Goal: Task Accomplishment & Management: Complete application form

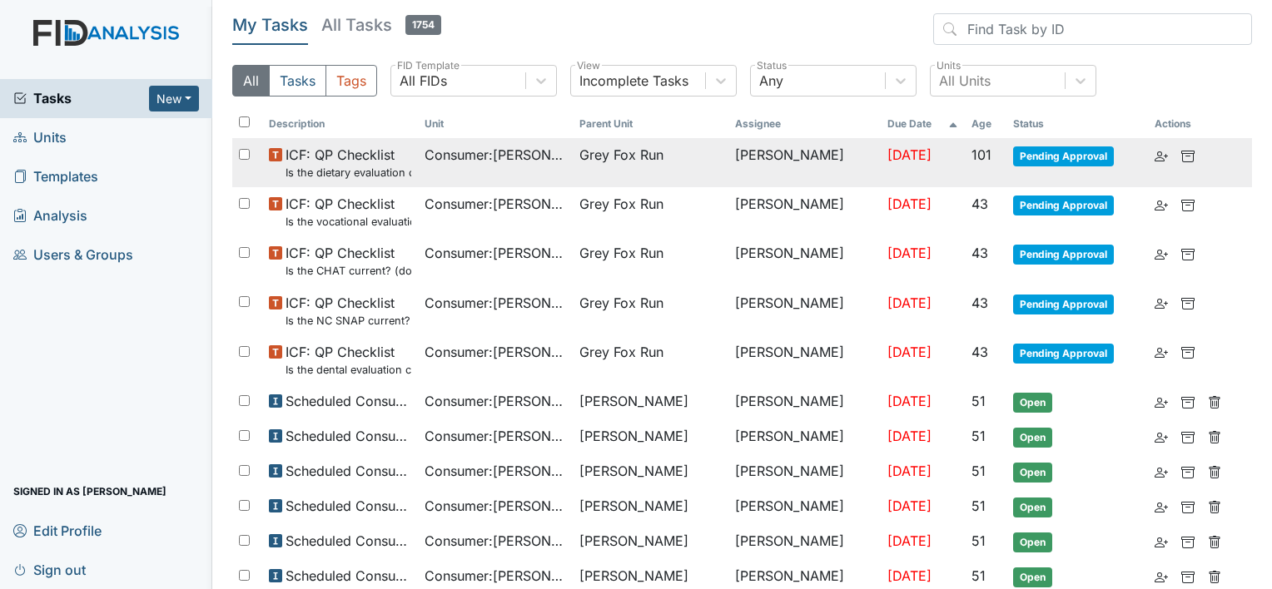
click at [475, 145] on span "Consumer : Defino, William" at bounding box center [495, 155] width 142 height 20
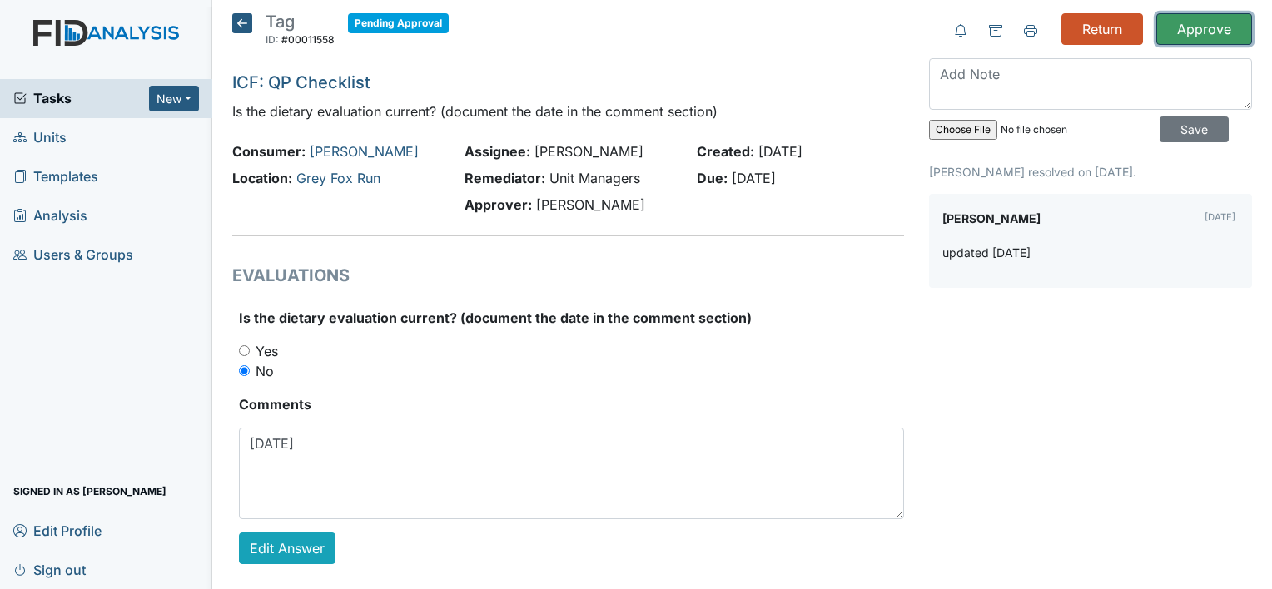
click at [1189, 35] on input "Approve" at bounding box center [1204, 29] width 96 height 32
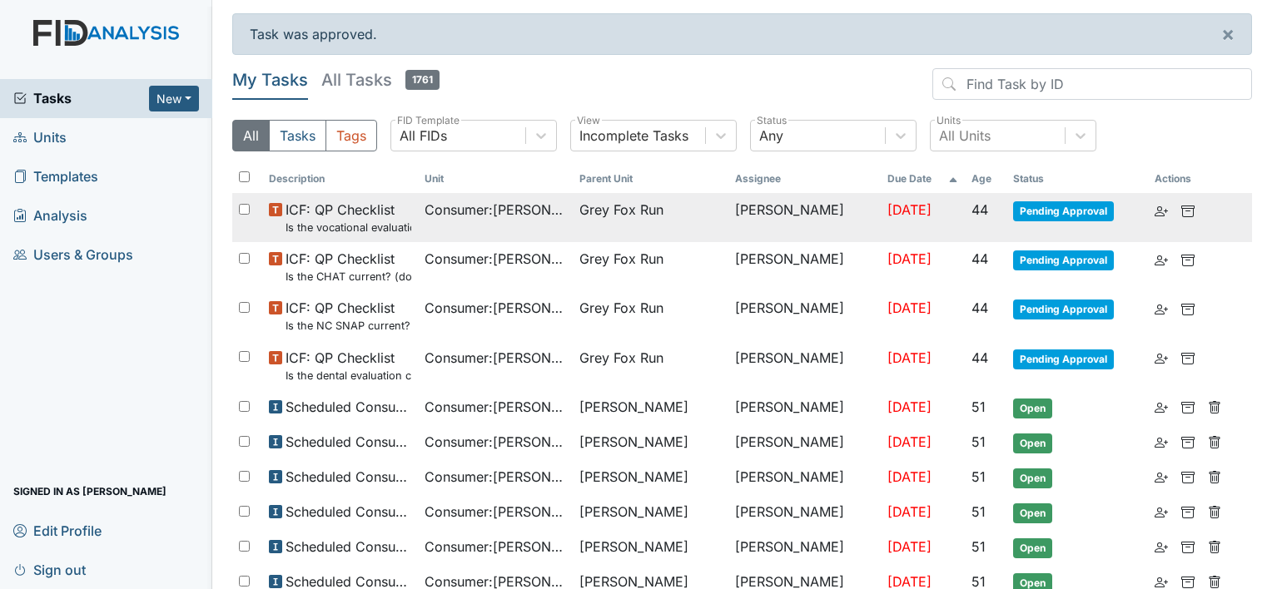
click at [380, 218] on span "ICF: QP Checklist Is the vocational evaluation current? (document the date in t…" at bounding box center [348, 218] width 126 height 36
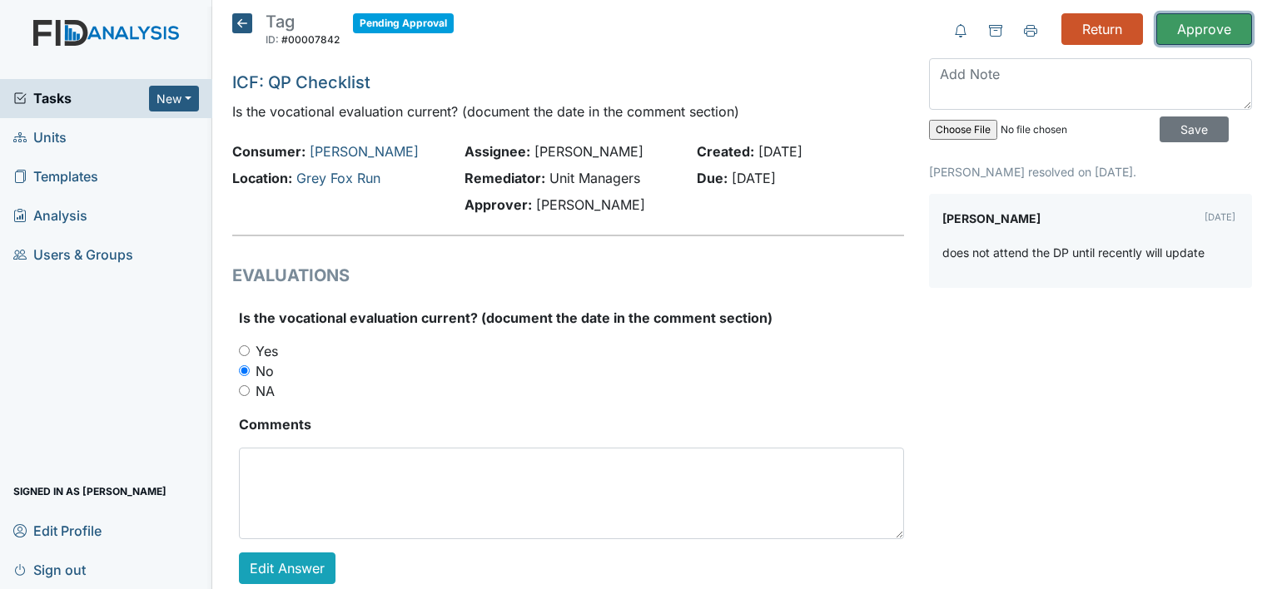
click at [1207, 33] on input "Approve" at bounding box center [1204, 29] width 96 height 32
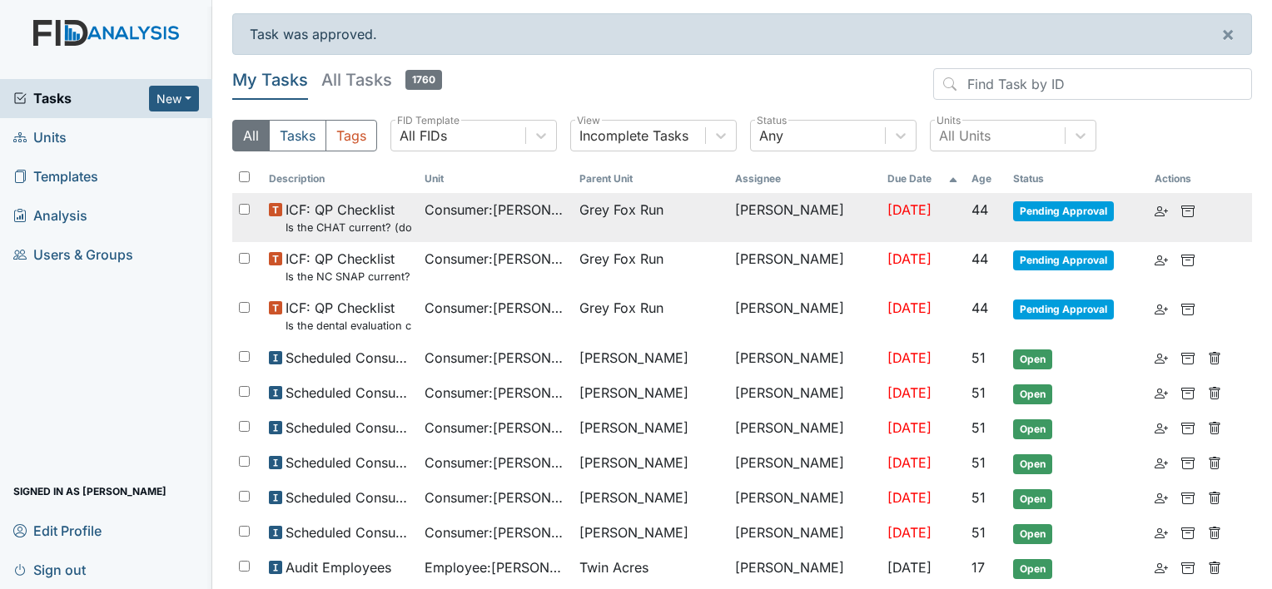
click at [377, 223] on small "Is the CHAT current? (document the date in the comment section)" at bounding box center [348, 228] width 126 height 16
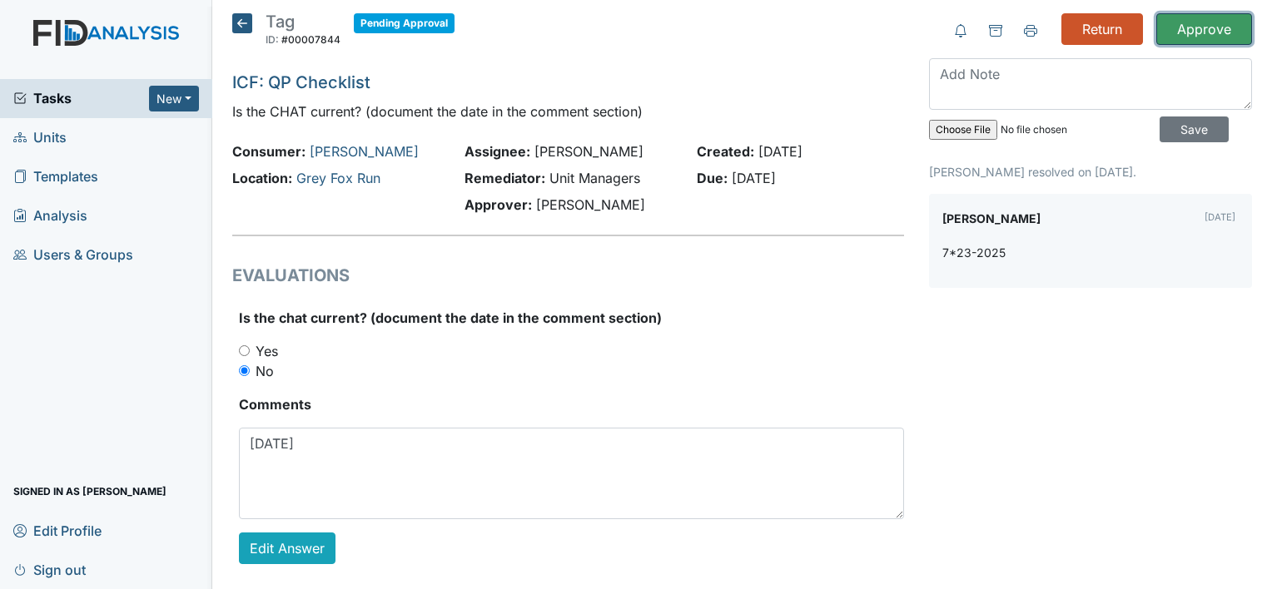
click at [1199, 23] on input "Approve" at bounding box center [1204, 29] width 96 height 32
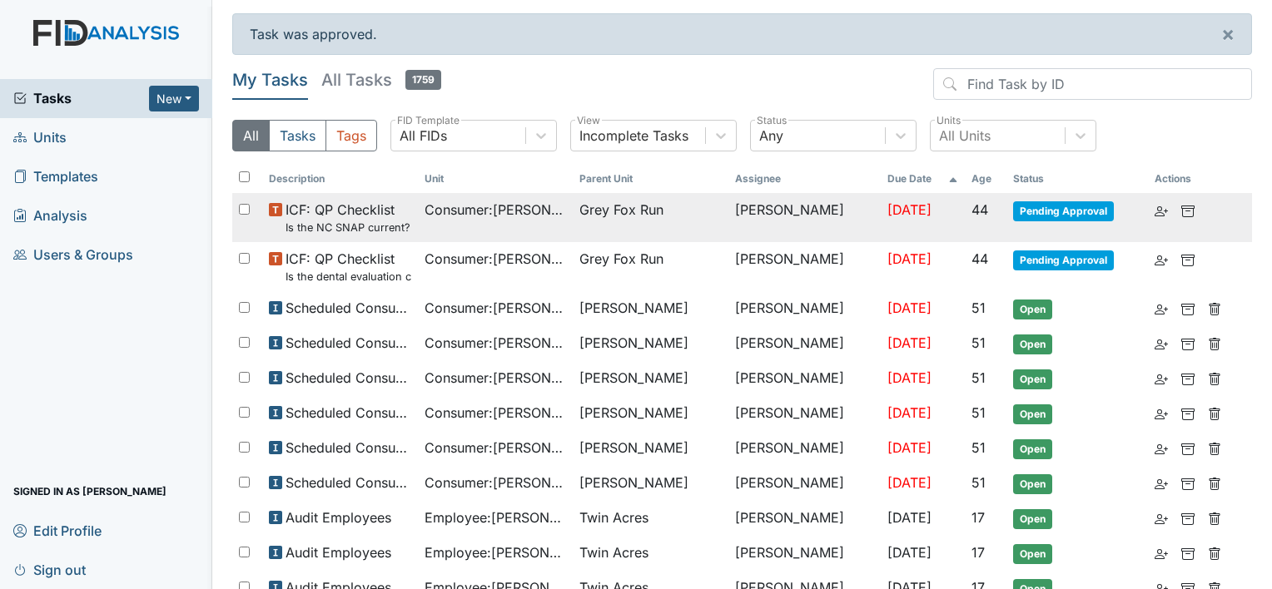
click at [543, 222] on td "Consumer : Moore, Keon" at bounding box center [496, 217] width 156 height 49
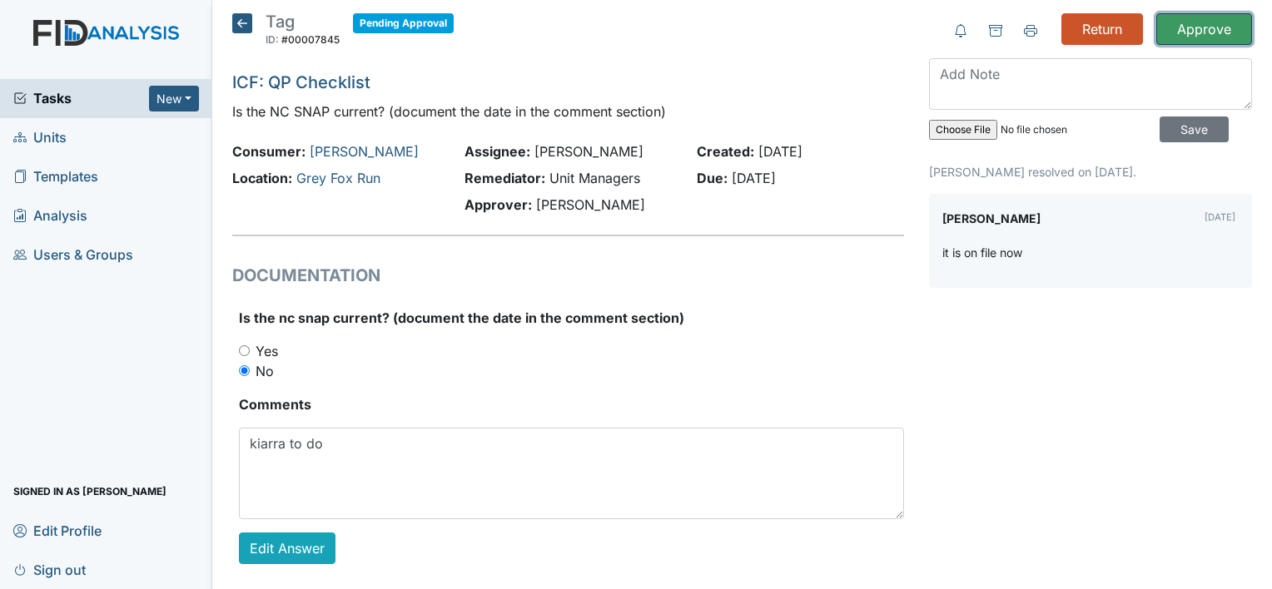
click at [1189, 37] on input "Approve" at bounding box center [1204, 29] width 96 height 32
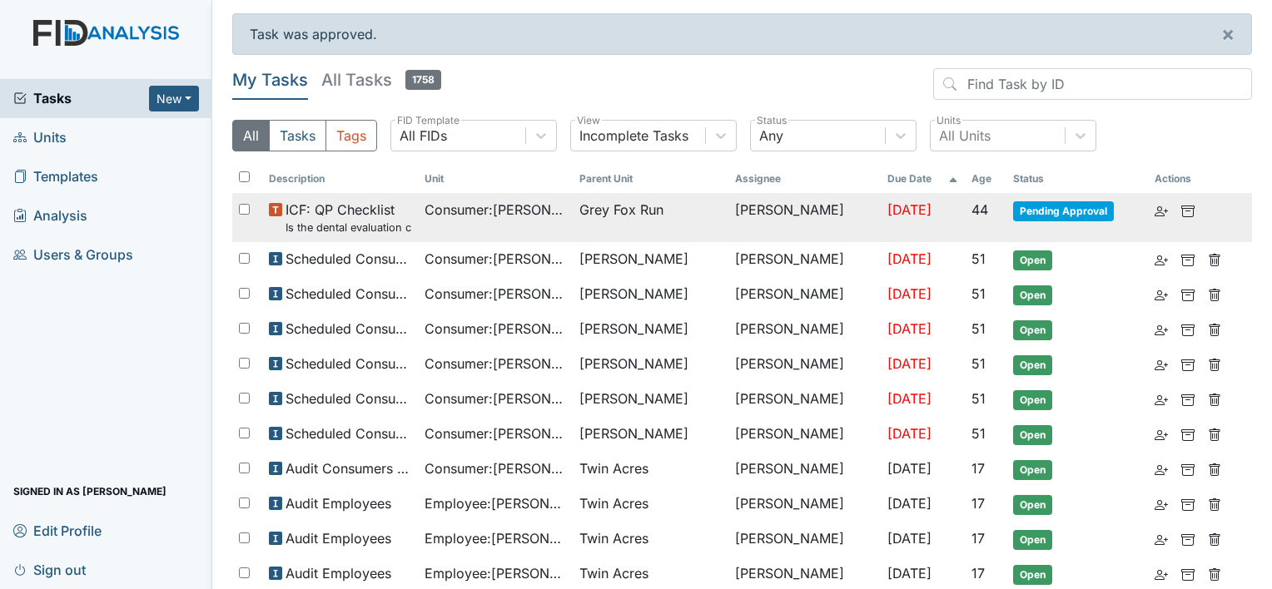
click at [423, 229] on td "Consumer : Moore, Keon" at bounding box center [496, 217] width 156 height 49
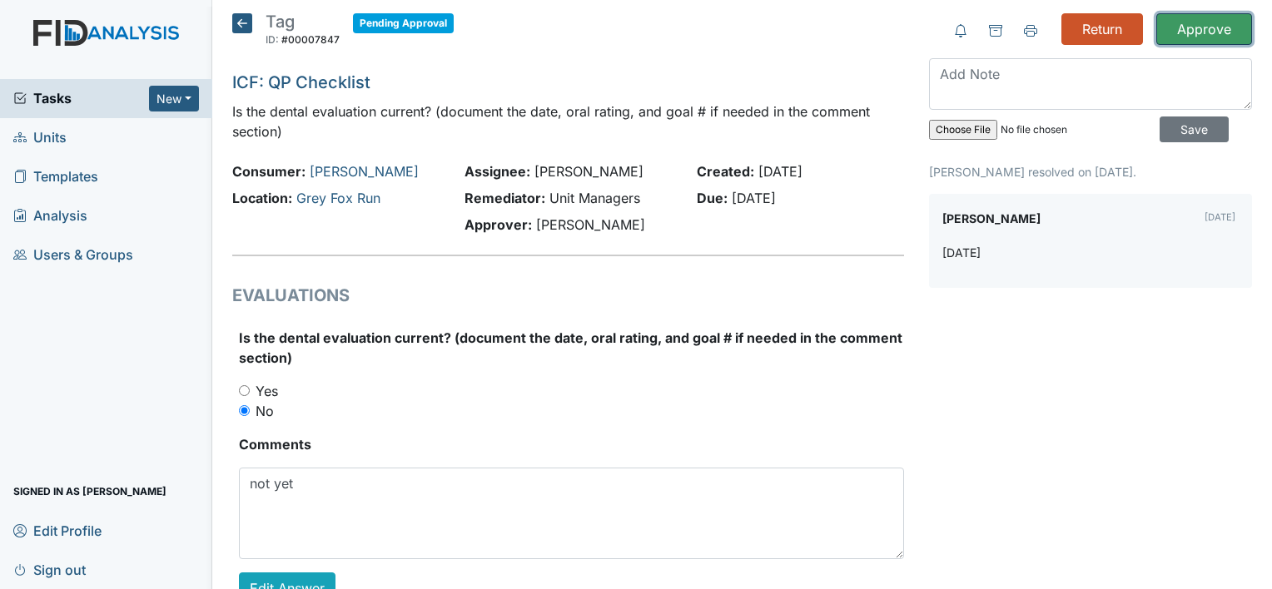
click at [1192, 29] on input "Approve" at bounding box center [1204, 29] width 96 height 32
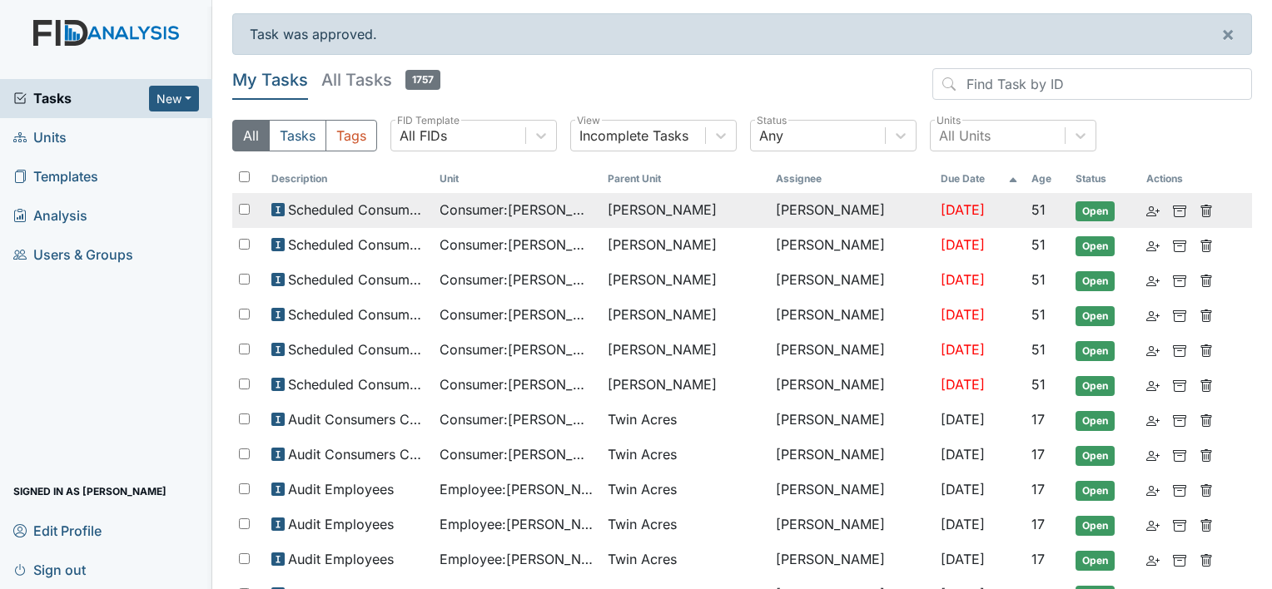
click at [432, 210] on td "Scheduled Consumer Chart Review" at bounding box center [349, 210] width 168 height 35
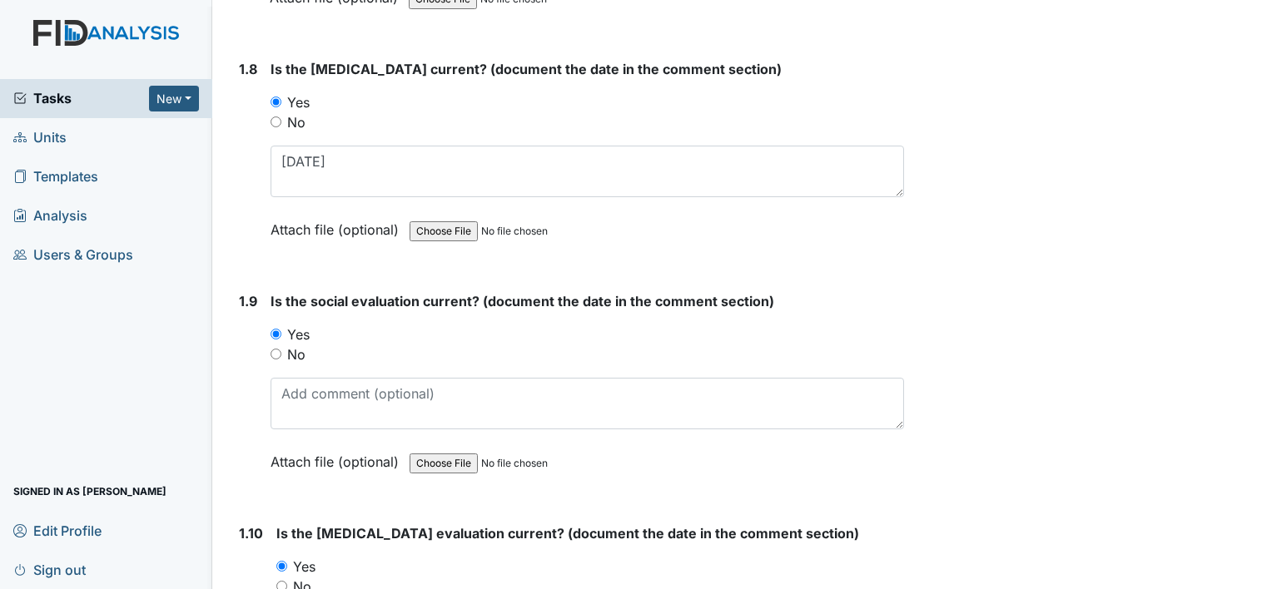
scroll to position [1998, 0]
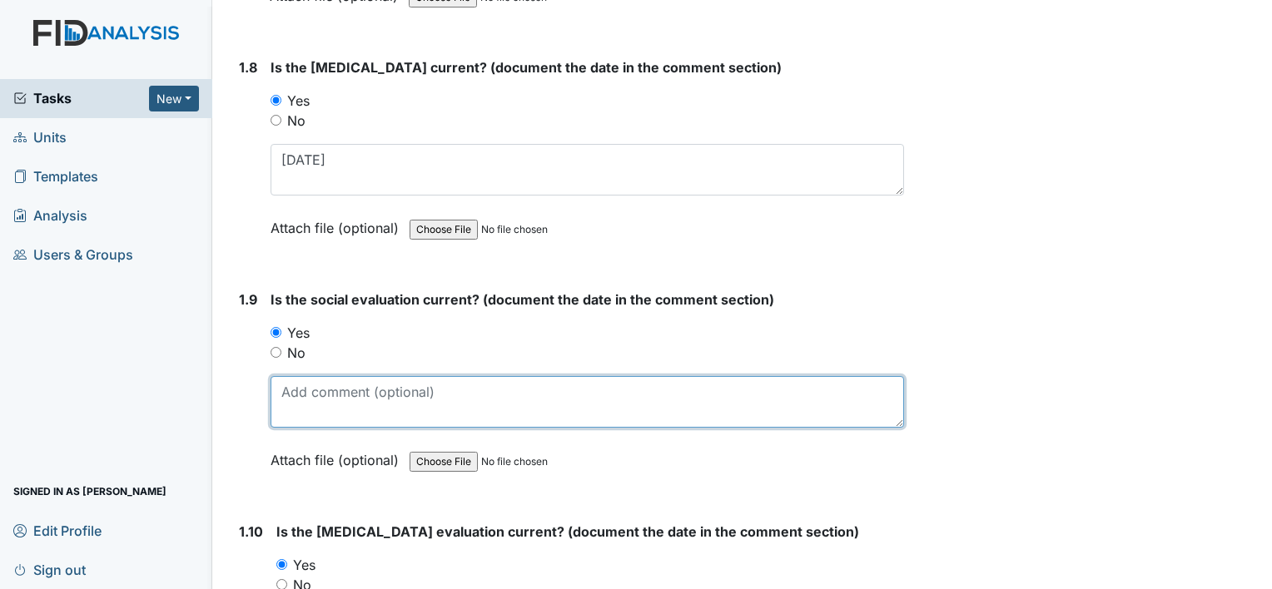
click at [298, 385] on textarea at bounding box center [587, 402] width 633 height 52
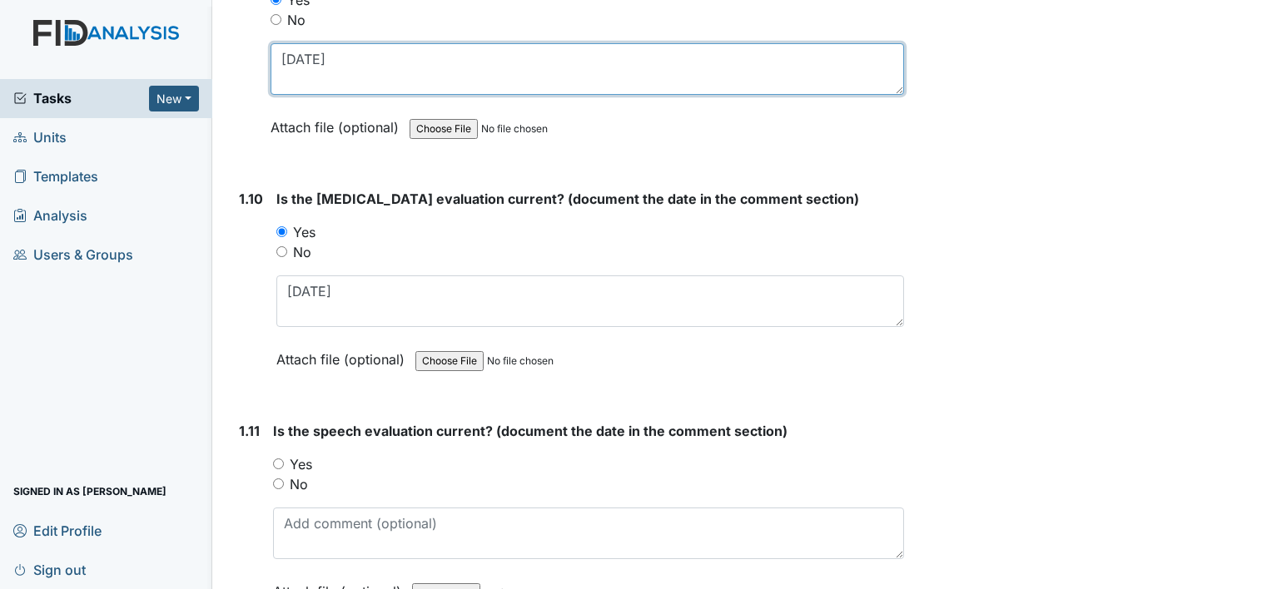
scroll to position [2414, 0]
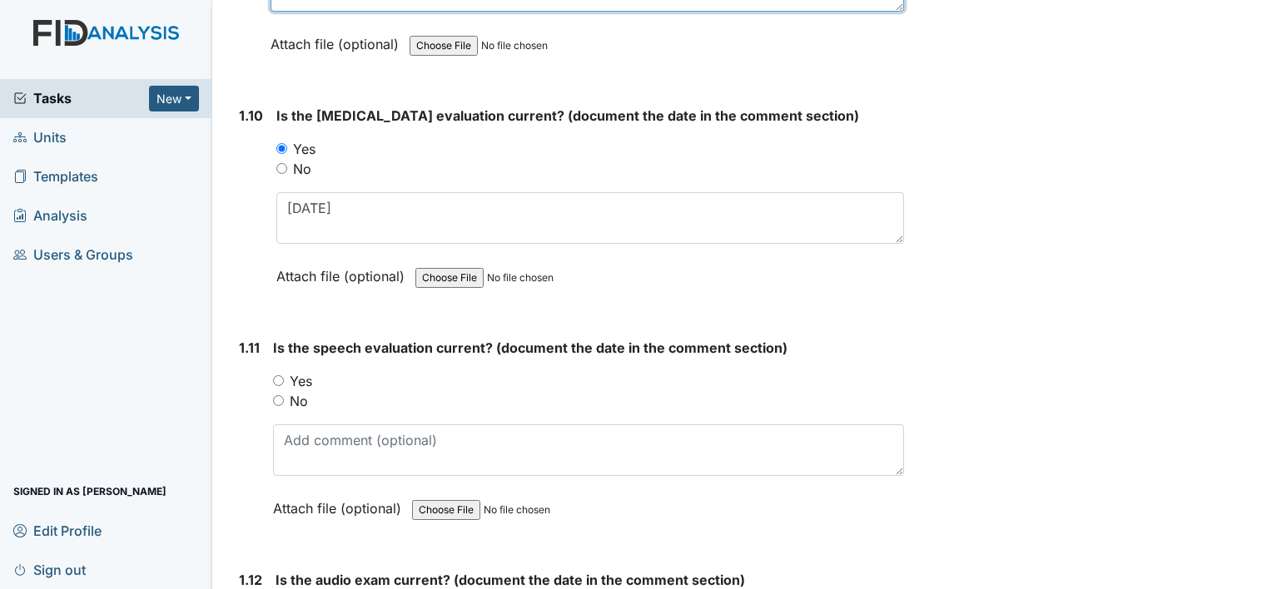
type textarea "04/23/01"
click at [276, 375] on input "Yes" at bounding box center [278, 380] width 11 height 11
radio input "true"
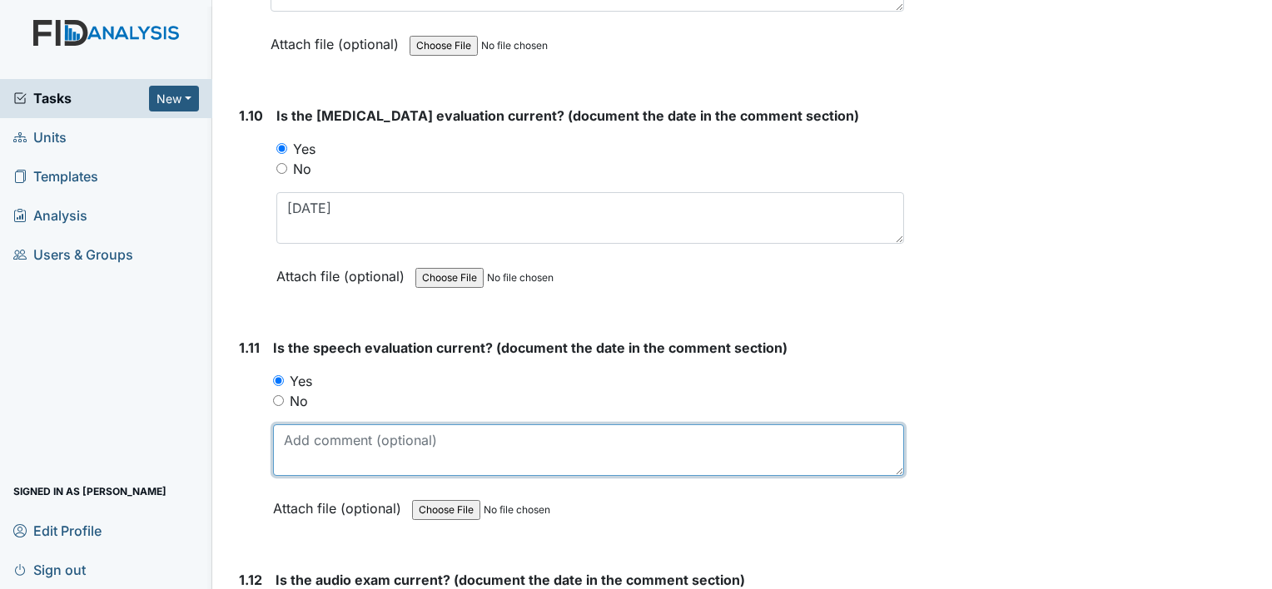
click at [326, 434] on textarea at bounding box center [588, 450] width 631 height 52
type textarea "08/25/1998"
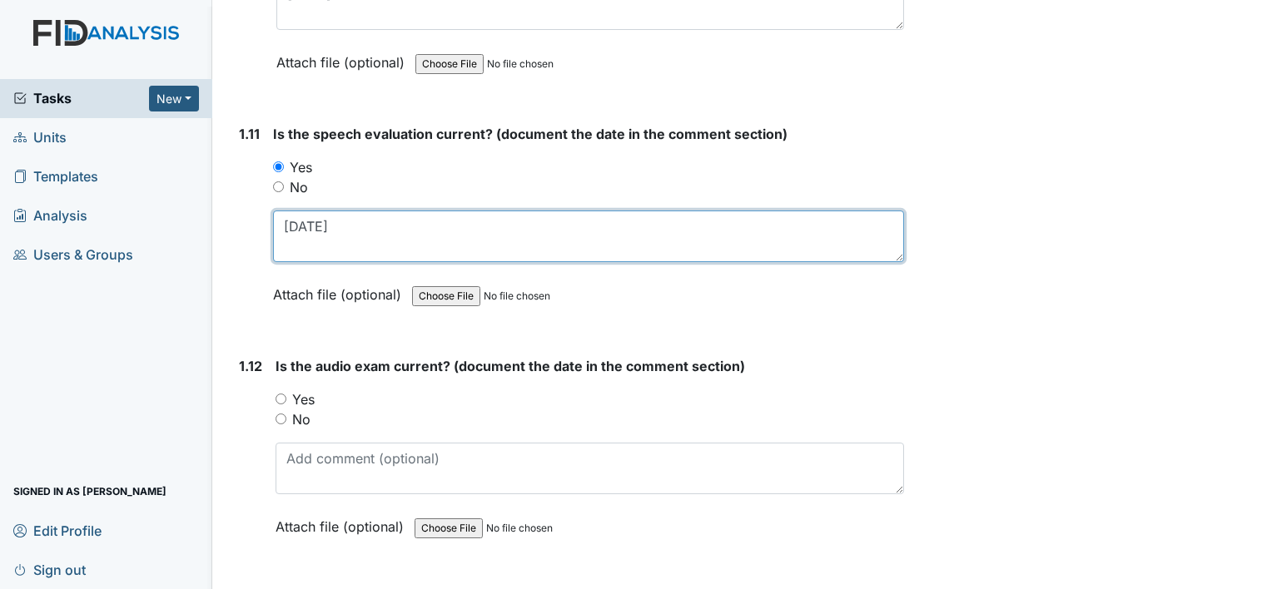
scroll to position [2747, 0]
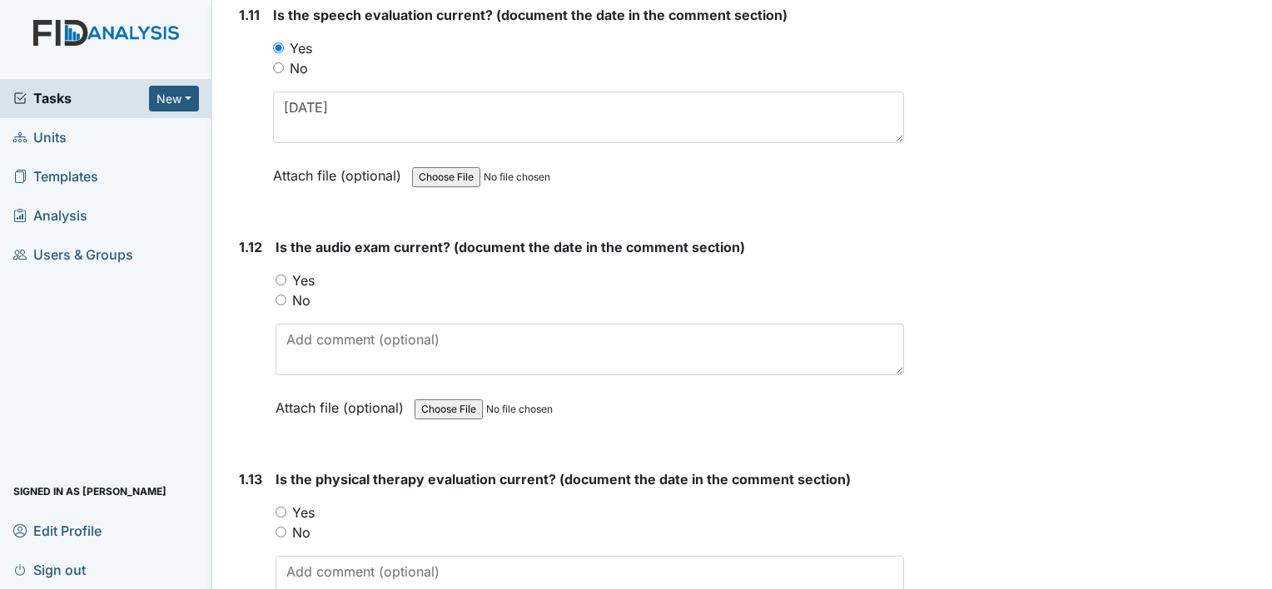
click at [282, 275] on input "Yes" at bounding box center [280, 280] width 11 height 11
radio input "true"
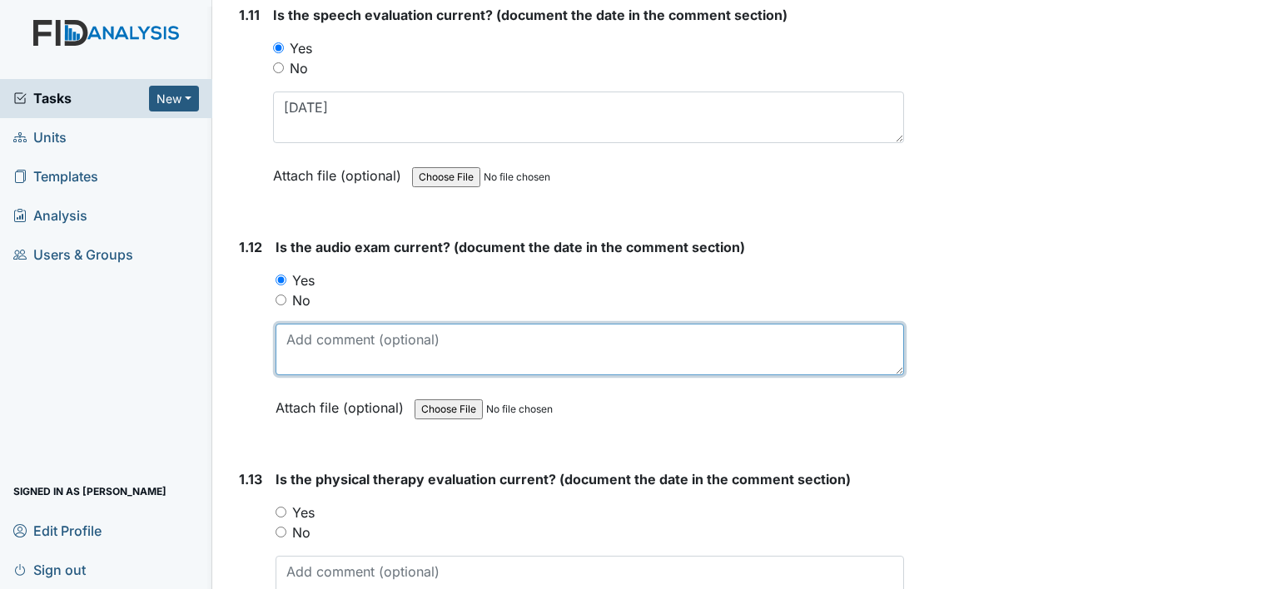
click at [353, 335] on textarea at bounding box center [589, 350] width 628 height 52
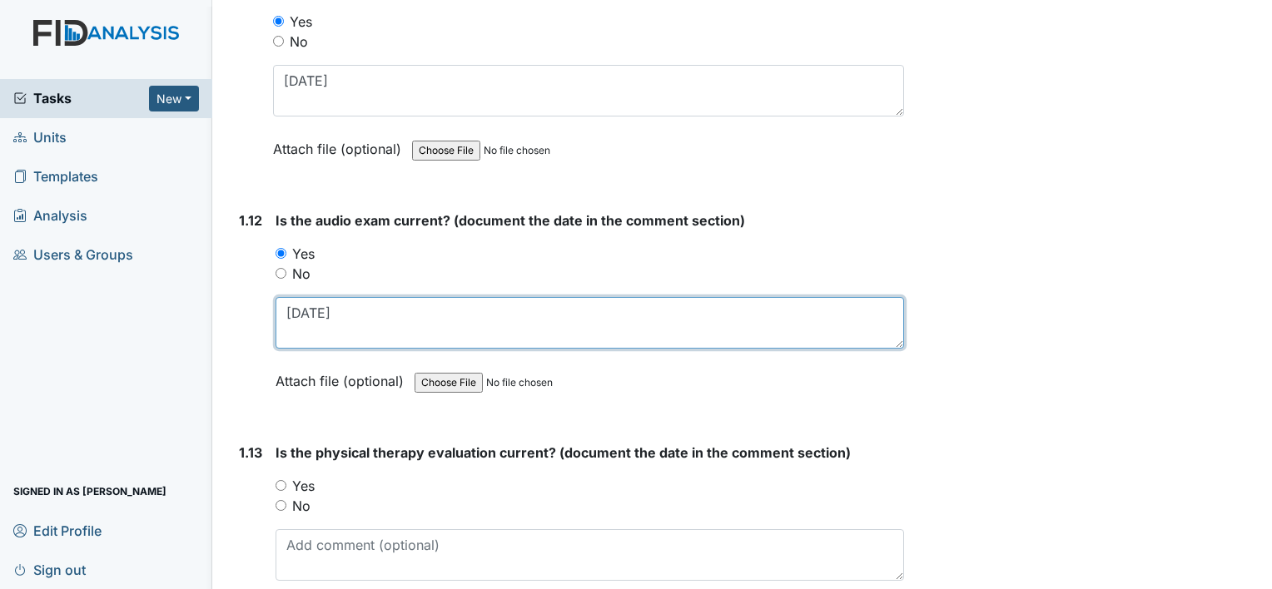
scroll to position [2830, 0]
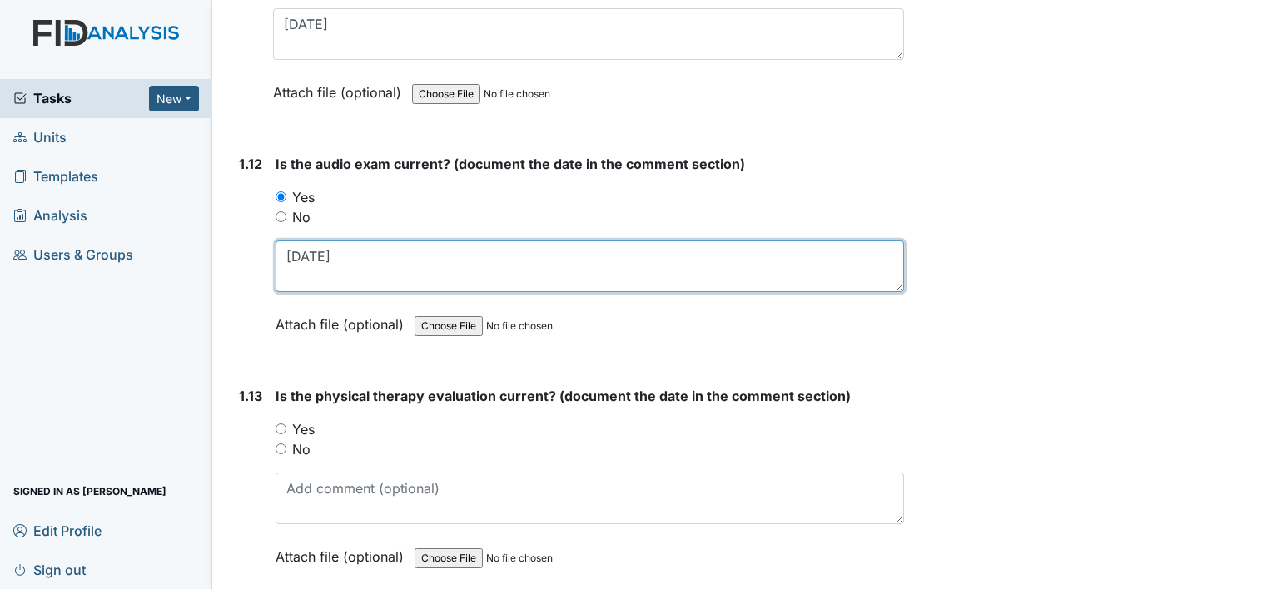
type textarea "09/09/03"
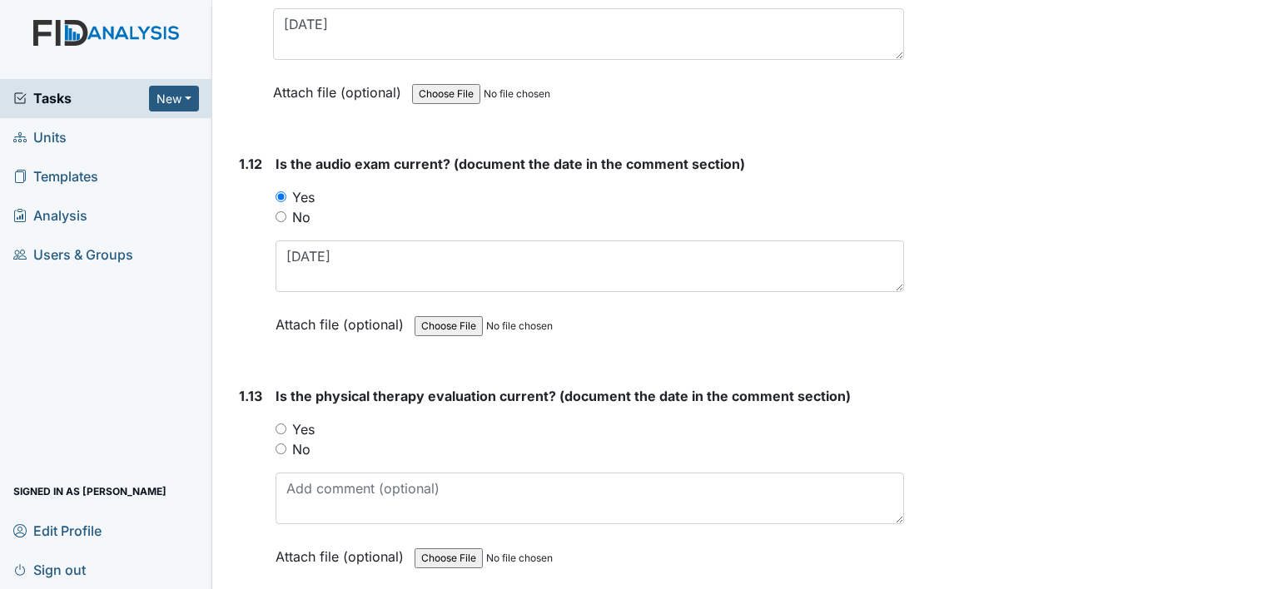
click at [283, 419] on div "Yes" at bounding box center [589, 429] width 628 height 20
click at [283, 424] on input "Yes" at bounding box center [280, 429] width 11 height 11
radio input "true"
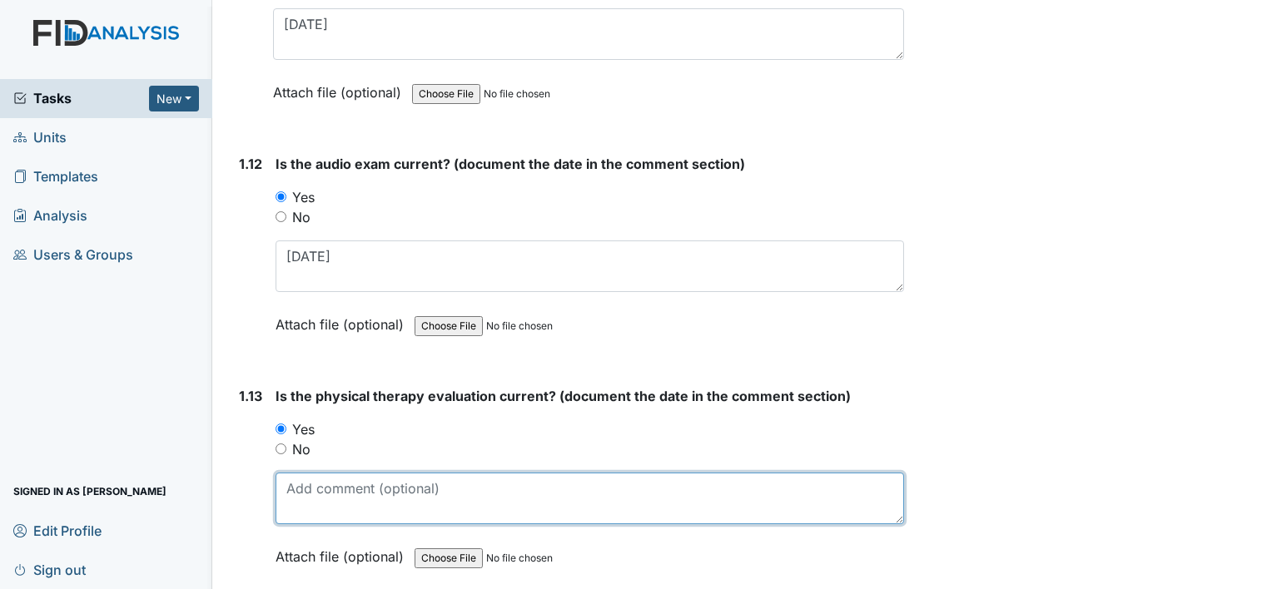
click at [320, 489] on textarea at bounding box center [589, 499] width 628 height 52
type textarea "10/26/01"
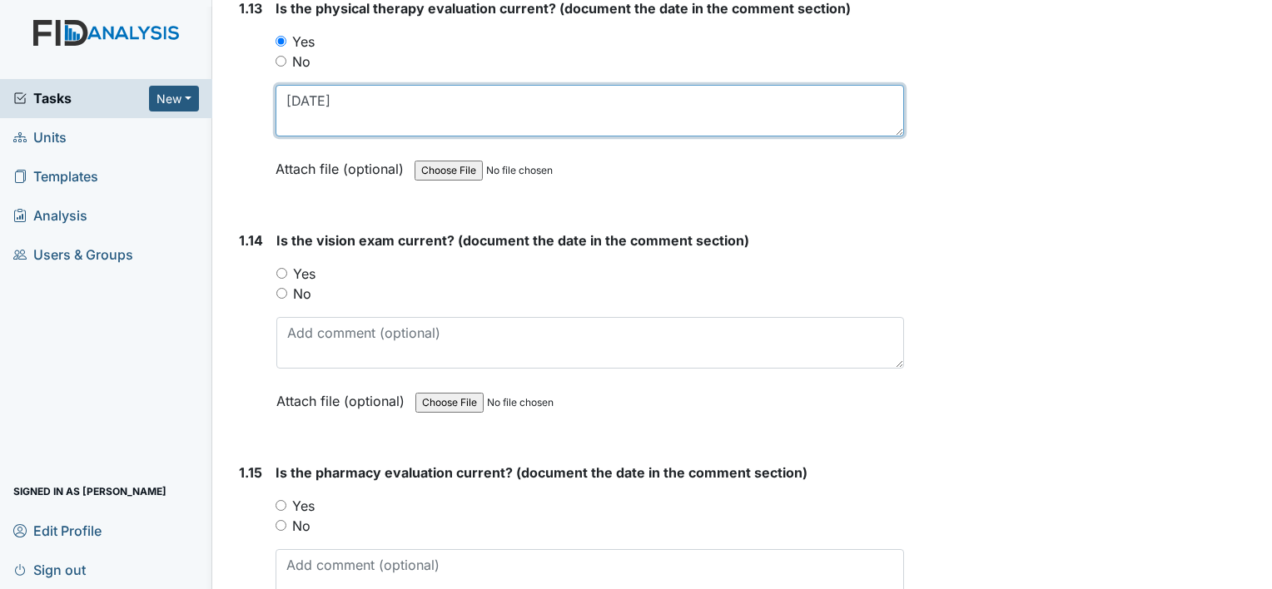
scroll to position [3246, 0]
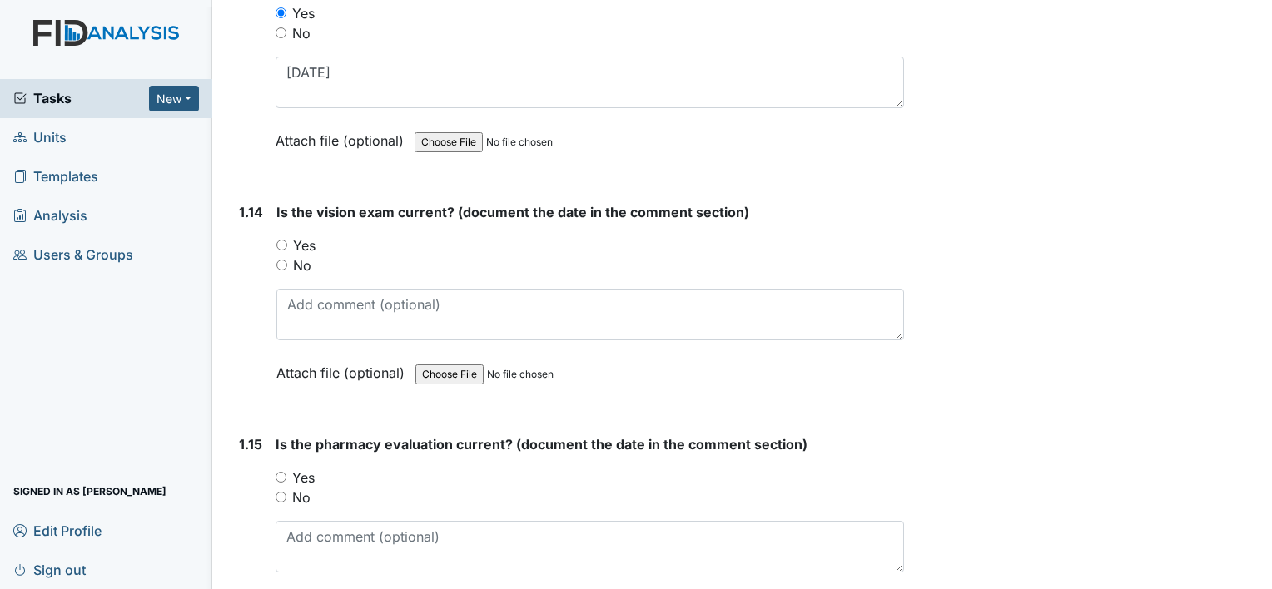
click at [286, 240] on input "Yes" at bounding box center [281, 245] width 11 height 11
radio input "true"
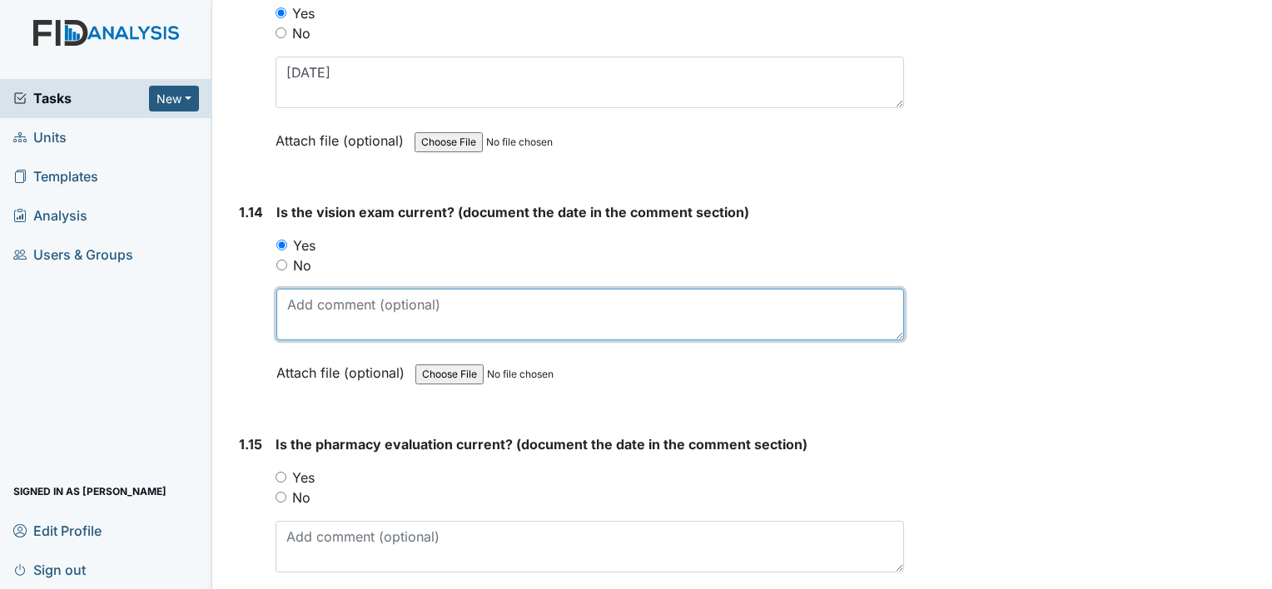
click at [333, 304] on textarea at bounding box center [590, 315] width 628 height 52
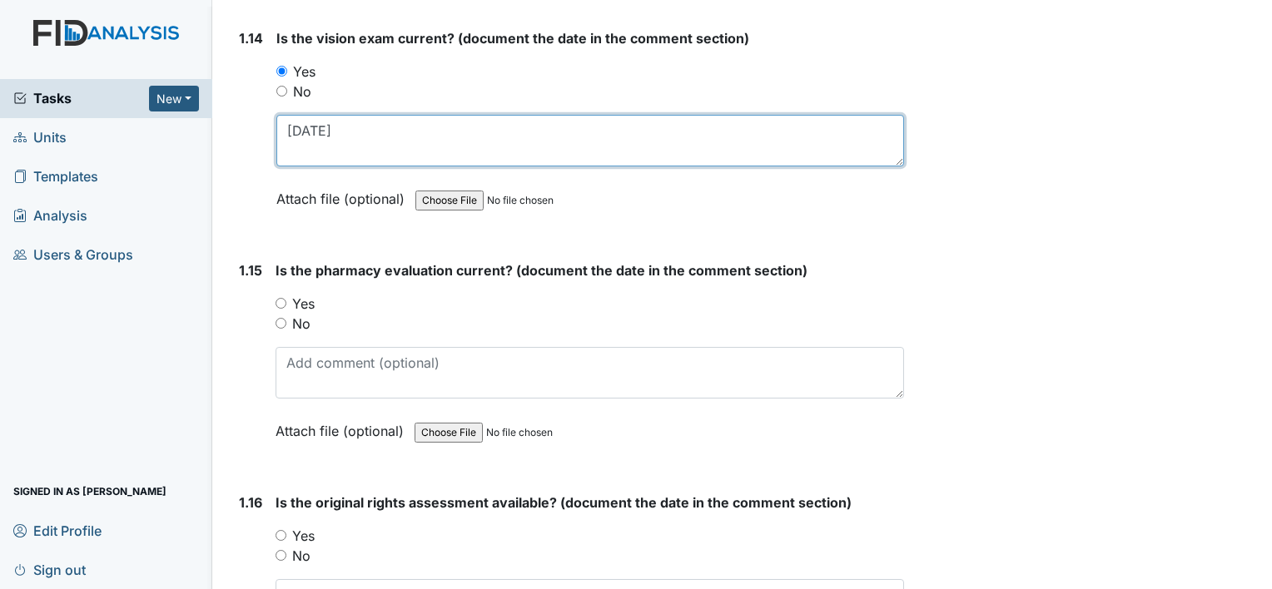
scroll to position [3496, 0]
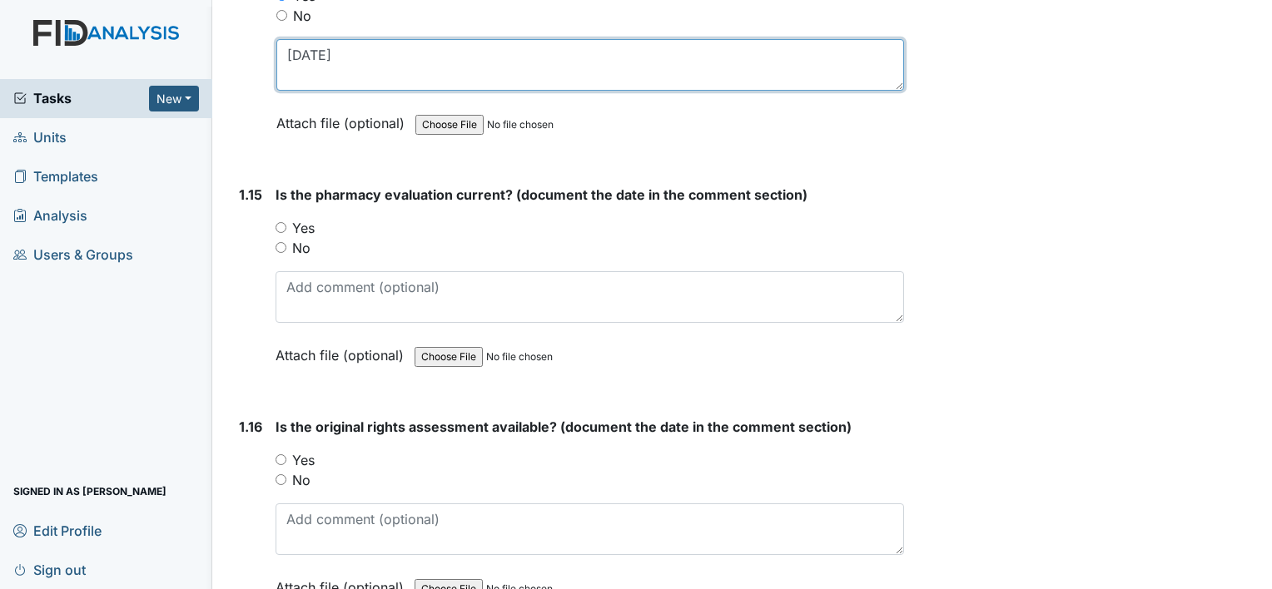
type textarea "06/06/24"
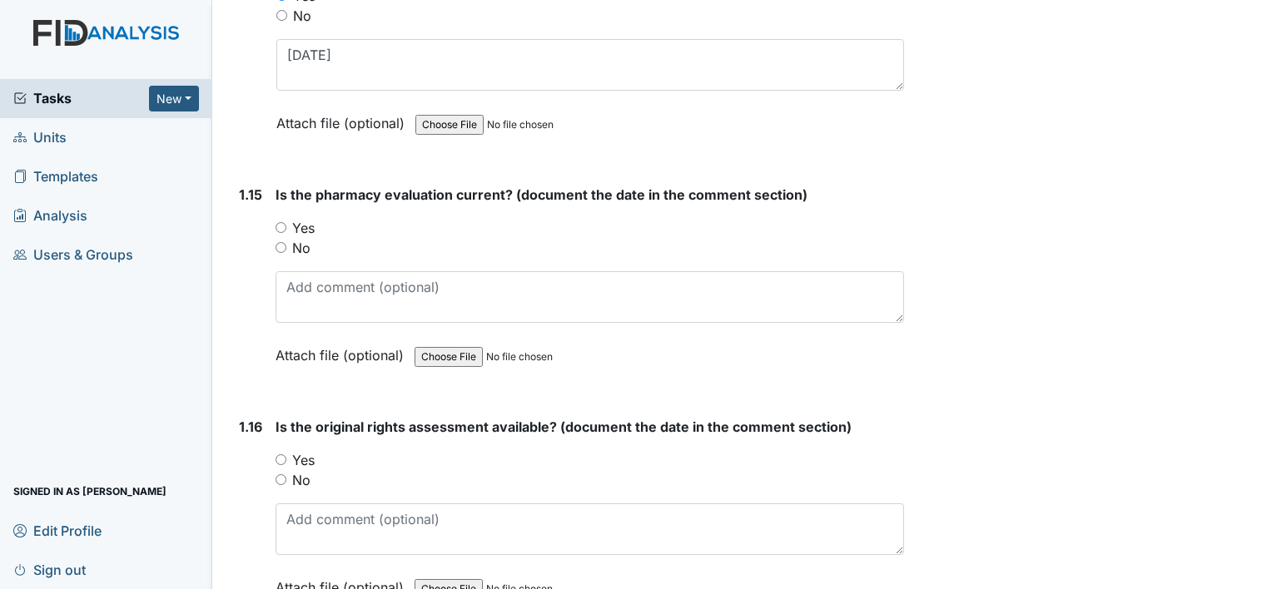
click at [280, 242] on input "No" at bounding box center [280, 247] width 11 height 11
radio input "true"
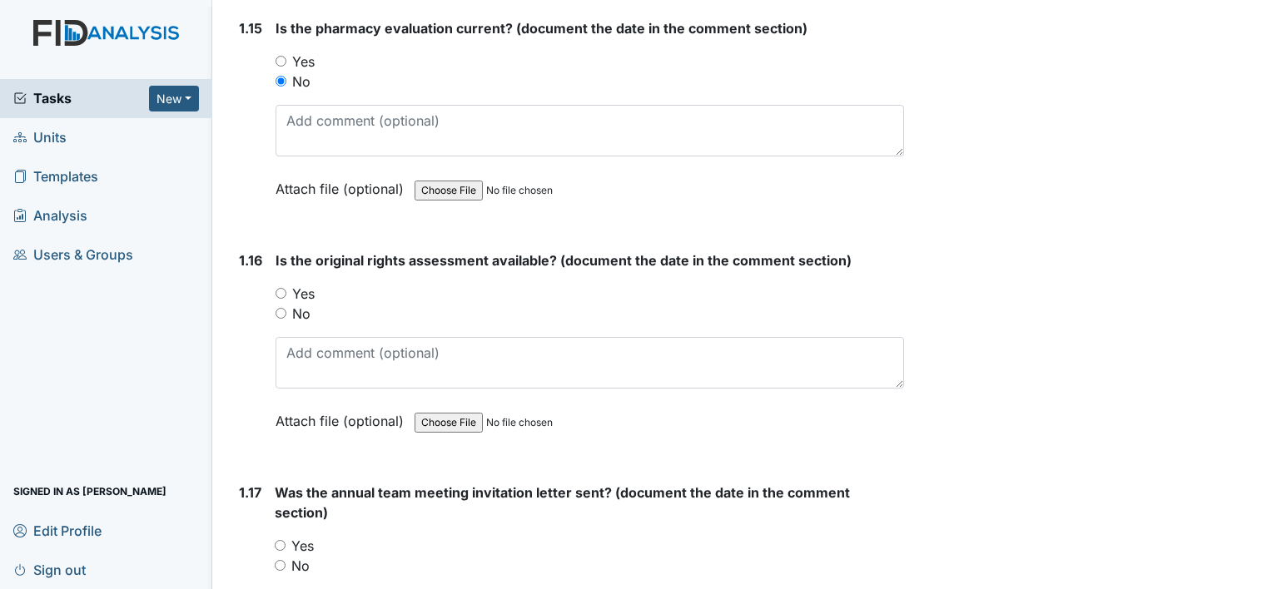
click at [283, 288] on input "Yes" at bounding box center [280, 293] width 11 height 11
radio input "true"
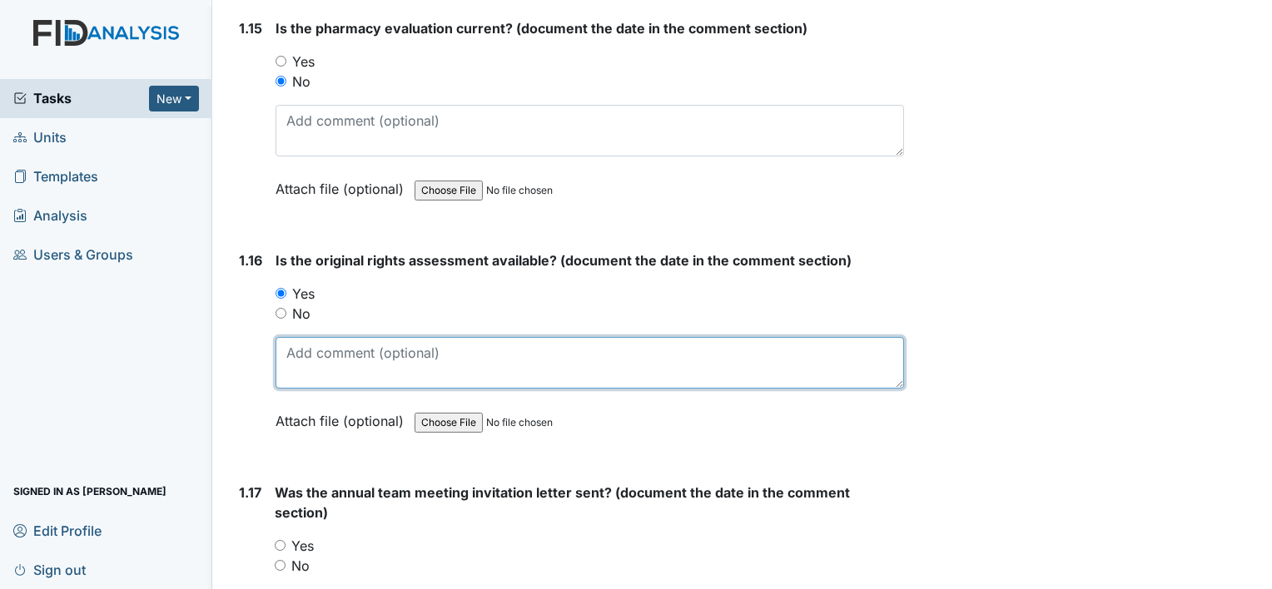
click at [293, 355] on textarea at bounding box center [589, 363] width 628 height 52
type textarea "11/14/24"
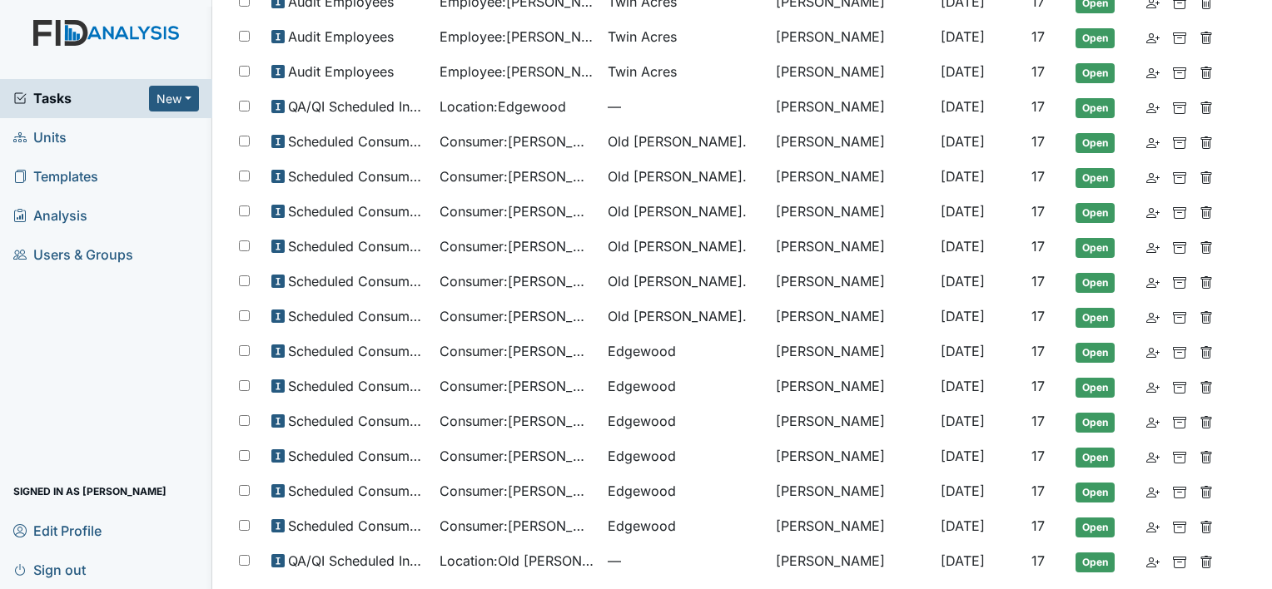
scroll to position [649, 0]
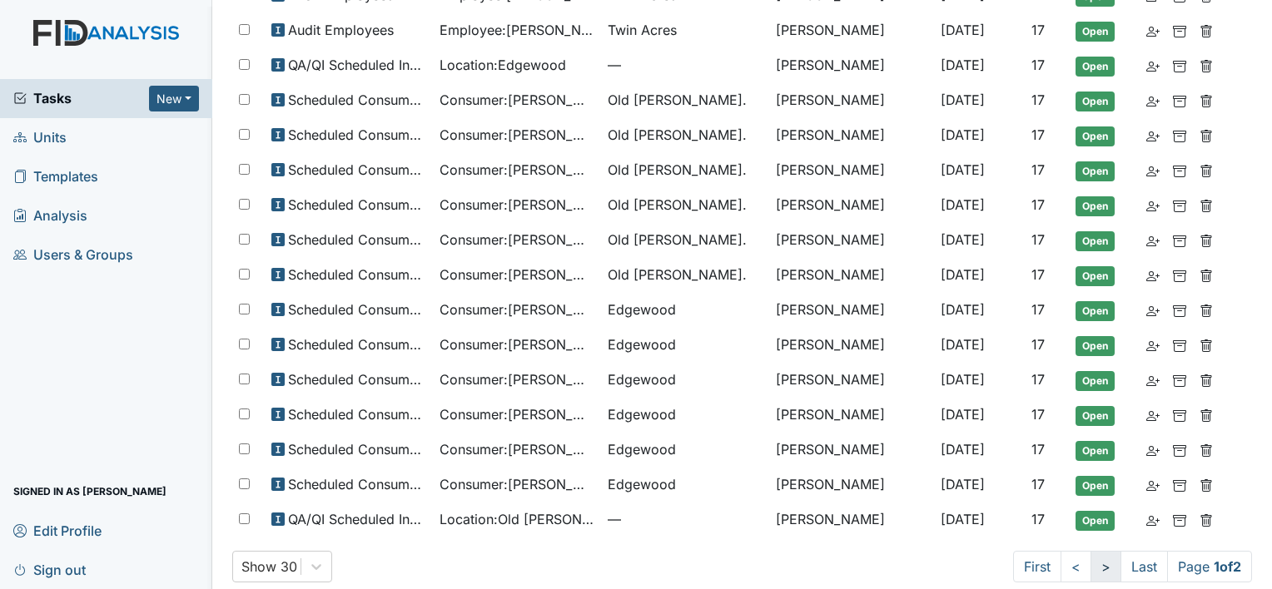
click at [1090, 551] on link ">" at bounding box center [1105, 567] width 31 height 32
